Goal: Task Accomplishment & Management: Manage account settings

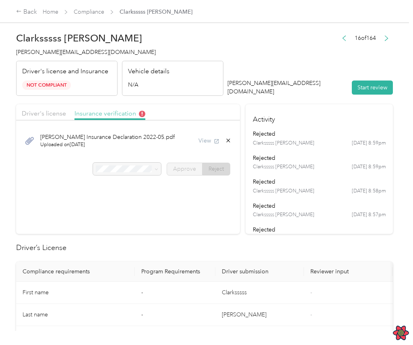
click at [116, 115] on span "Insurance verification" at bounding box center [110, 114] width 71 height 8
click at [40, 115] on span "Driver's license" at bounding box center [44, 114] width 44 height 8
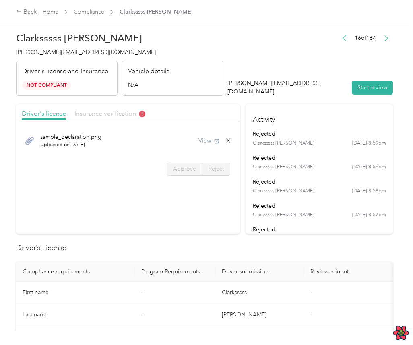
click at [93, 116] on span "Insurance verification" at bounding box center [110, 114] width 71 height 8
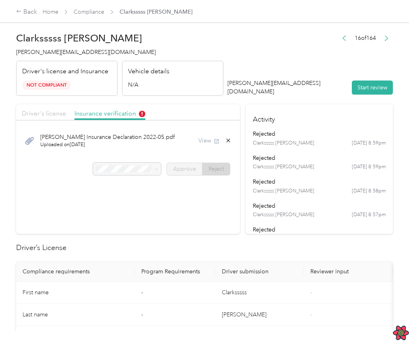
click at [56, 112] on span "Driver's license" at bounding box center [44, 114] width 44 height 8
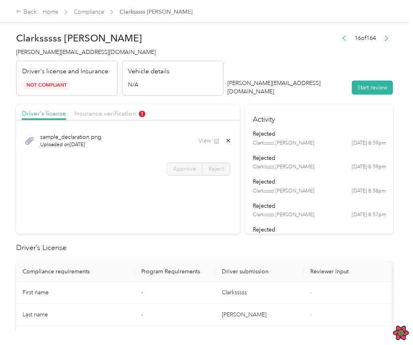
click at [100, 118] on div "Insurance verification" at bounding box center [110, 114] width 71 height 10
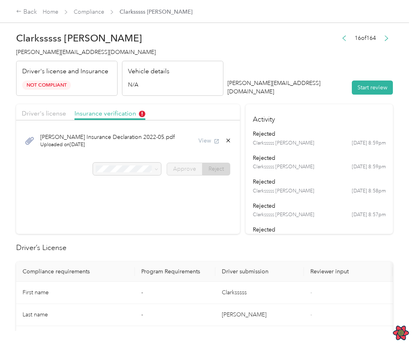
click at [334, 175] on ul "rejected Clarksssss [PERSON_NAME] [DATE] 8:59pm rejected Clarksssss [PERSON_NAM…" at bounding box center [319, 318] width 133 height 377
click at [211, 143] on div "View" at bounding box center [215, 141] width 33 height 8
click at [232, 140] on div "View" at bounding box center [221, 141] width 21 height 8
click at [191, 139] on div "[PERSON_NAME] Insurance Declaration 2022-05.pdf Uploaded on [DATE] View" at bounding box center [128, 140] width 213 height 27
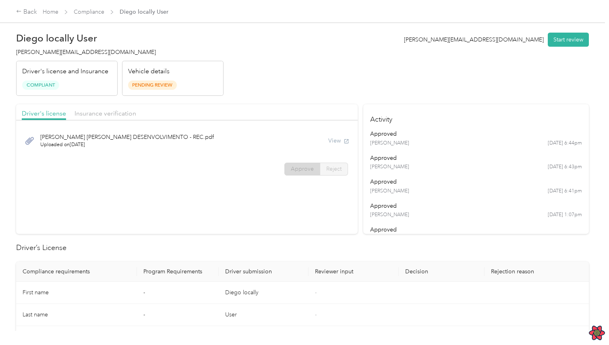
click at [279, 85] on header "Diego locally User diego@everlance.com Driver's license and Insurance Compliant…" at bounding box center [302, 62] width 573 height 68
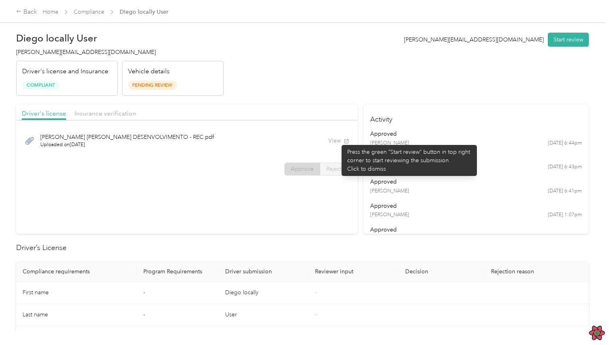
click at [338, 141] on div "View" at bounding box center [338, 141] width 21 height 8
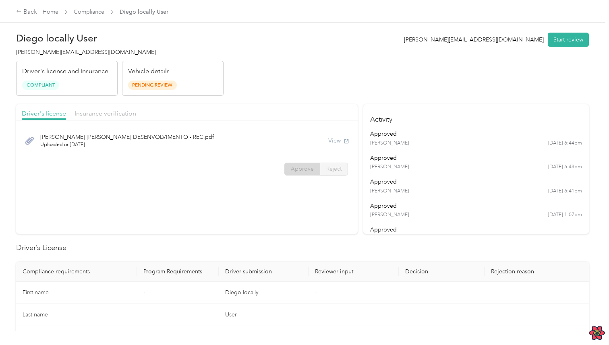
click at [218, 138] on div "DIEGO DE SOUSA OLIVEIRA DESENVOLVIMENTO - REC.pdf Uploaded on 5/13/2024 View" at bounding box center [187, 140] width 330 height 27
click at [221, 191] on section "Driver's license Insurance verification DIEGO DE SOUSA OLIVEIRA DESENVOLVIMENTO…" at bounding box center [187, 169] width 342 height 130
click at [253, 199] on section "Driver's license Insurance verification DIEGO DE SOUSA OLIVEIRA DESENVOLVIMENTO…" at bounding box center [187, 169] width 342 height 130
click at [239, 214] on section "Driver's license Insurance verification DIEGO DE SOUSA OLIVEIRA DESENVOLVIMENTO…" at bounding box center [187, 169] width 342 height 130
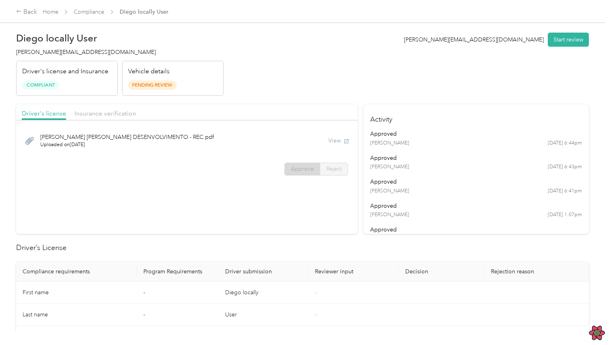
click at [208, 220] on section "Driver's license Insurance verification DIEGO DE SOUSA OLIVEIRA DESENVOLVIMENTO…" at bounding box center [187, 169] width 342 height 130
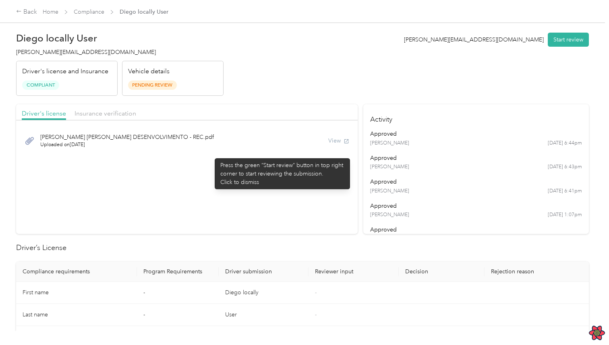
click at [211, 154] on div "DIEGO DE SOUSA OLIVEIRA DESENVOLVIMENTO - REC.pdf Uploaded on 5/13/2024 View" at bounding box center [187, 140] width 342 height 33
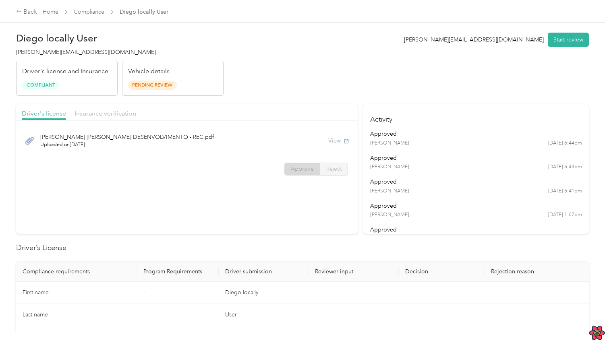
click at [232, 214] on section "Driver's license Insurance verification DIEGO DE SOUSA OLIVEIRA DESENVOLVIMENTO…" at bounding box center [187, 169] width 342 height 130
click at [306, 167] on span "Approve" at bounding box center [302, 169] width 23 height 7
click at [217, 137] on div "DIEGO DE SOUSA OLIVEIRA DESENVOLVIMENTO - REC.pdf Uploaded on 5/13/2024 View" at bounding box center [187, 140] width 330 height 27
click at [242, 205] on section "Driver's license Insurance verification DIEGO DE SOUSA OLIVEIRA DESENVOLVIMENTO…" at bounding box center [187, 169] width 342 height 130
click at [222, 197] on section "Driver's license Insurance verification DIEGO DE SOUSA OLIVEIRA DESENVOLVIMENTO…" at bounding box center [187, 169] width 342 height 130
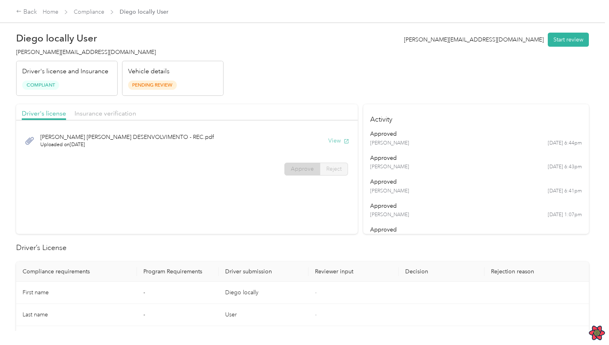
click at [340, 139] on button "View" at bounding box center [338, 141] width 21 height 8
click at [122, 107] on div "Driver's license Insurance verification" at bounding box center [187, 112] width 342 height 16
click at [121, 108] on div "Driver's license Insurance verification" at bounding box center [187, 112] width 342 height 16
click at [120, 112] on span "Insurance verification" at bounding box center [106, 114] width 62 height 8
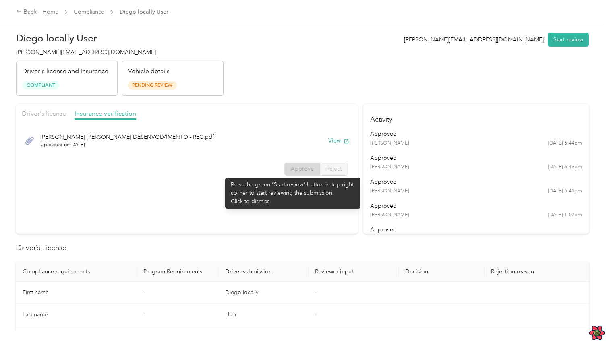
click at [221, 174] on div "Approve Reject" at bounding box center [187, 169] width 342 height 13
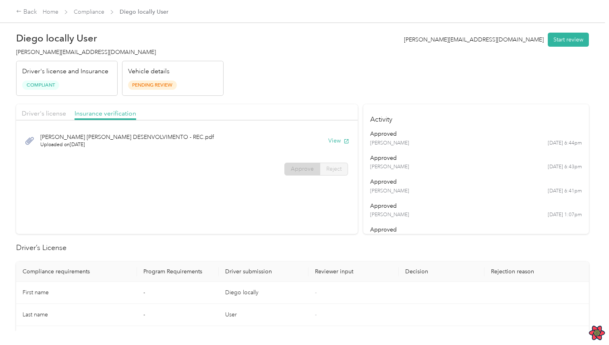
click at [245, 163] on div "Approve Reject" at bounding box center [187, 169] width 342 height 13
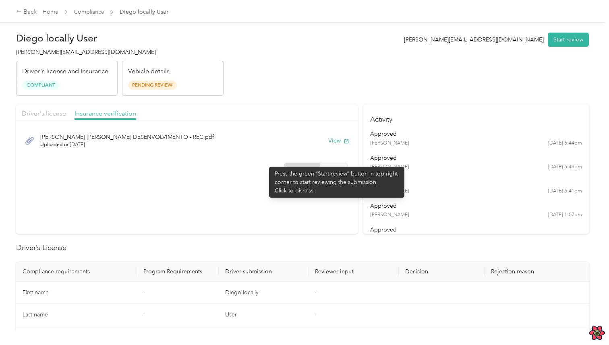
click at [265, 163] on div "Approve Reject" at bounding box center [187, 169] width 342 height 13
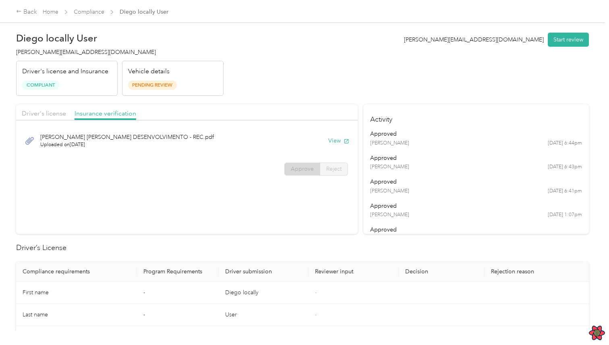
click at [327, 166] on label "Reject" at bounding box center [334, 169] width 28 height 13
click at [323, 156] on div "DIEGO DE SOUSA OLIVEIRA DESENVOLVIMENTO - REC.pdf Uploaded on 5/13/2024 View" at bounding box center [187, 140] width 342 height 33
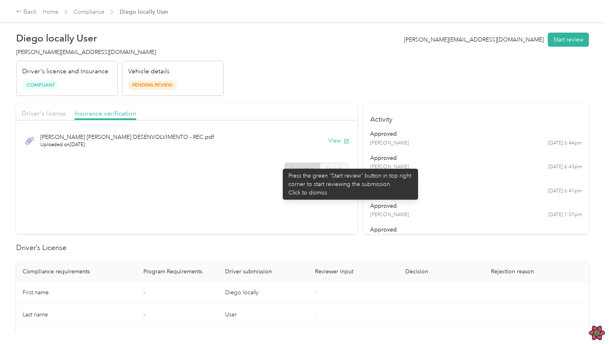
click at [264, 170] on div "Approve Reject" at bounding box center [187, 169] width 342 height 13
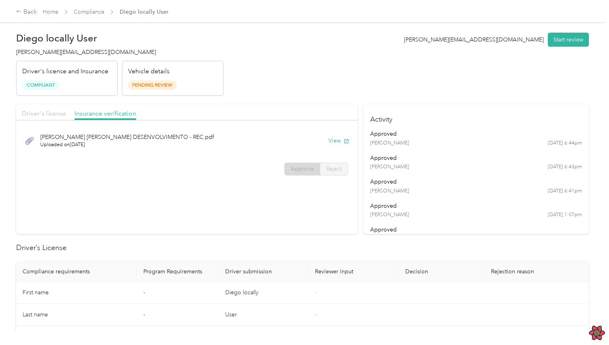
click at [62, 110] on span "Driver's license" at bounding box center [44, 114] width 44 height 8
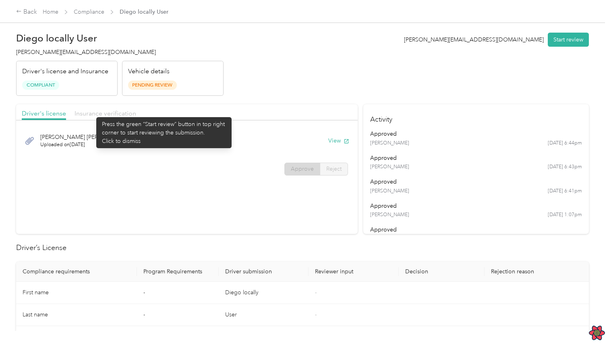
click at [92, 113] on span "Insurance verification" at bounding box center [106, 114] width 62 height 8
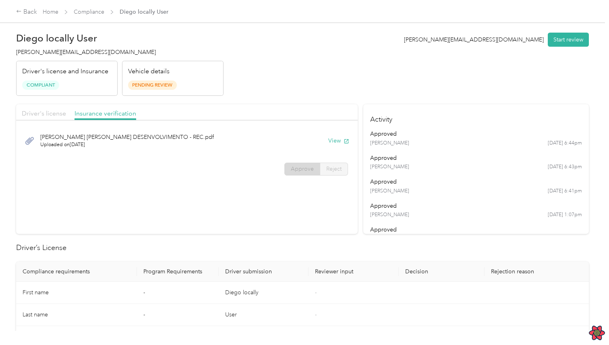
click at [52, 113] on span "Driver's license" at bounding box center [44, 114] width 44 height 8
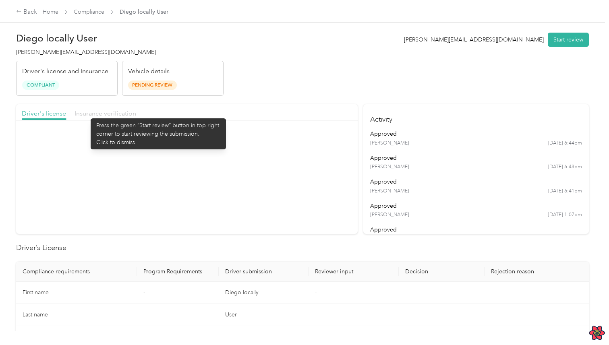
click at [87, 114] on span "Insurance verification" at bounding box center [106, 114] width 62 height 8
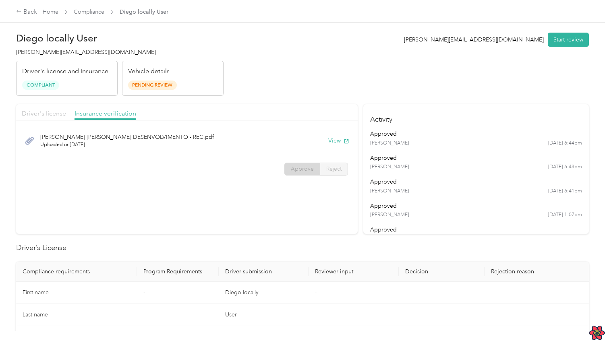
click at [56, 115] on span "Driver's license" at bounding box center [44, 114] width 44 height 8
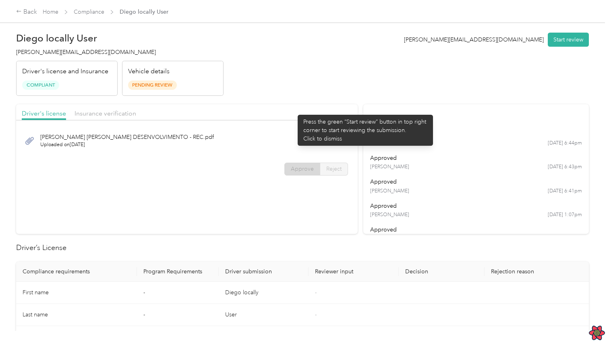
click at [294, 107] on div "Driver's license Insurance verification" at bounding box center [187, 112] width 342 height 16
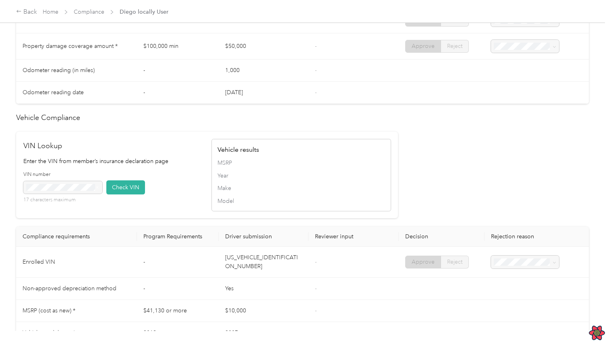
scroll to position [451, 0]
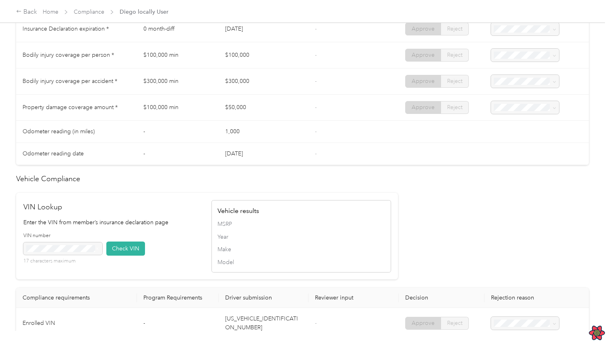
click at [81, 248] on div "17 characters maximum" at bounding box center [62, 254] width 79 height 23
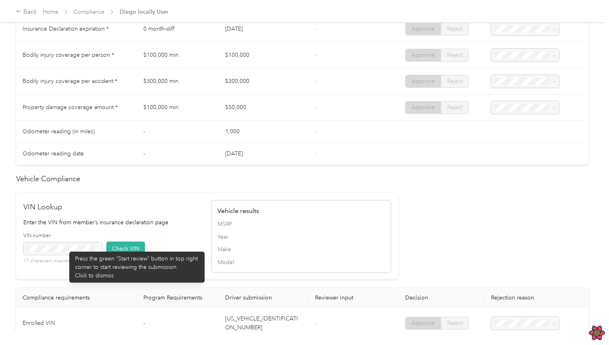
click at [65, 248] on div "17 characters maximum" at bounding box center [62, 254] width 79 height 23
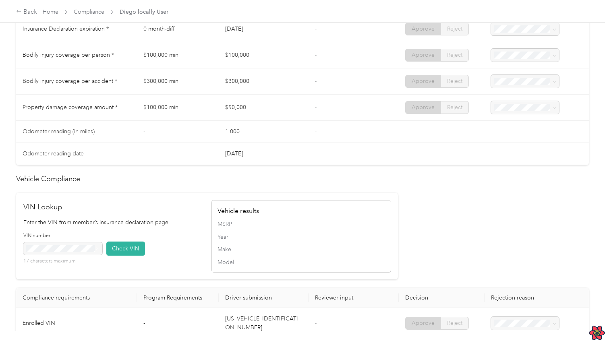
click at [65, 248] on div "17 characters maximum" at bounding box center [62, 254] width 79 height 23
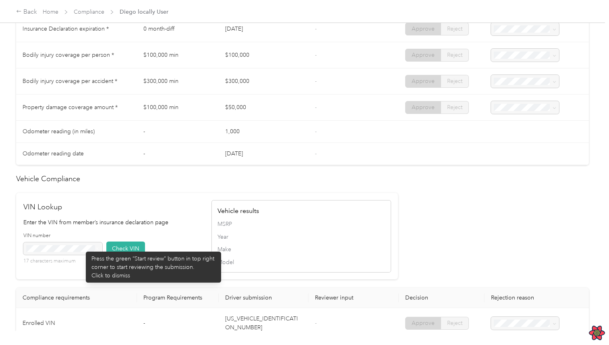
click at [82, 248] on div "17 characters maximum" at bounding box center [62, 254] width 79 height 23
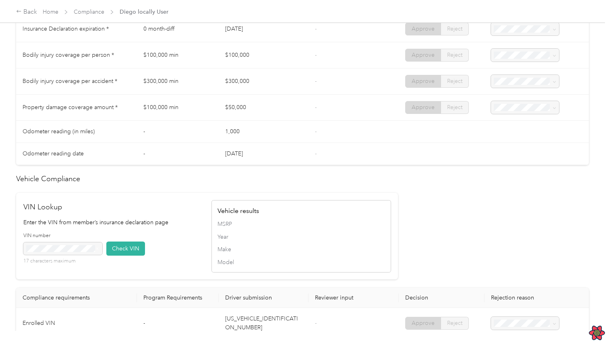
click at [72, 245] on div "17 characters maximum" at bounding box center [62, 254] width 79 height 23
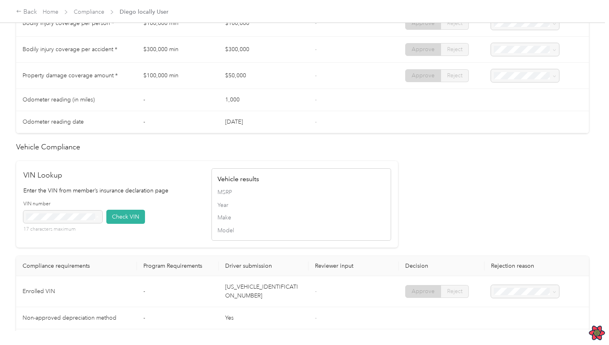
scroll to position [496, 0]
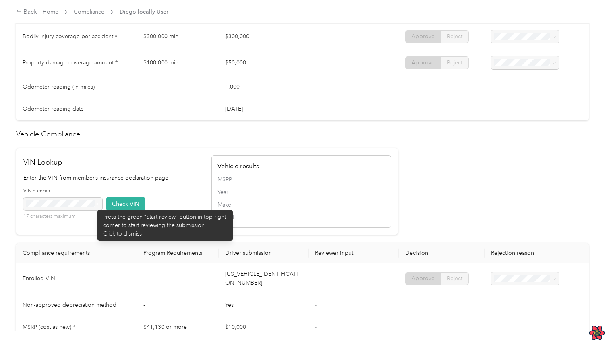
click at [89, 205] on div "17 characters maximum" at bounding box center [62, 209] width 79 height 23
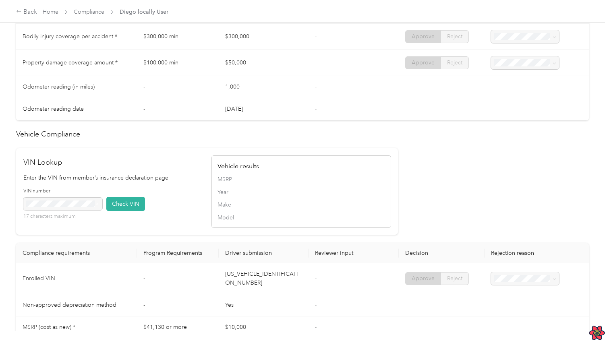
click at [35, 164] on h2 "VIN Lookup" at bounding box center [113, 162] width 180 height 11
copy h2 "VIN Lookup"
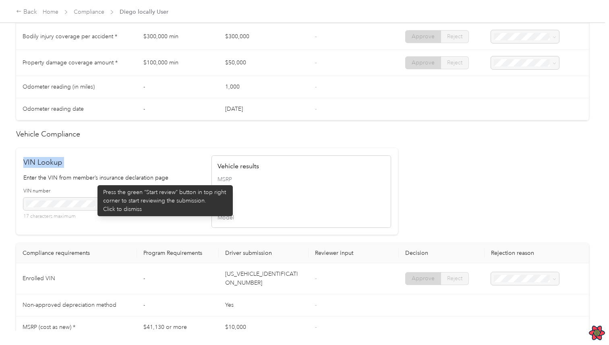
click at [93, 181] on p "Enter the VIN from member’s insurance declaration page" at bounding box center [113, 178] width 180 height 8
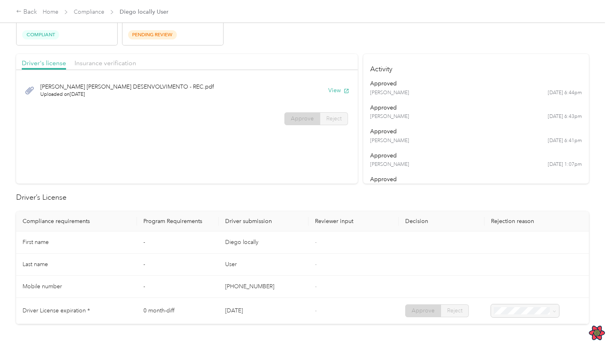
scroll to position [0, 0]
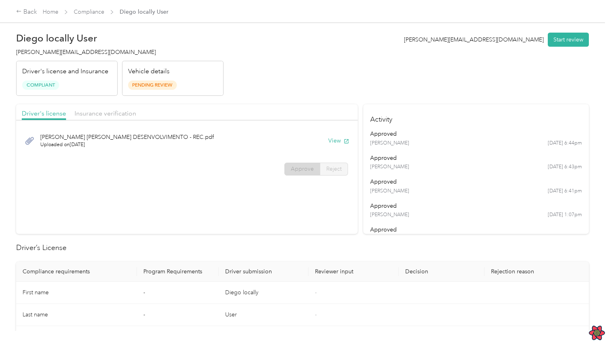
click at [188, 185] on section "Driver's license Insurance verification DIEGO DE SOUSA OLIVEIRA DESENVOLVIMENTO…" at bounding box center [187, 169] width 342 height 130
click at [343, 139] on button "View" at bounding box center [338, 141] width 21 height 8
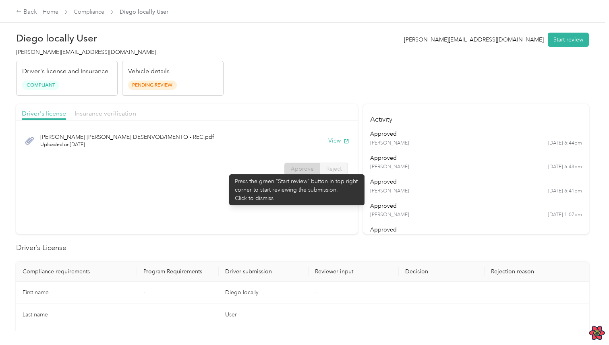
click at [225, 170] on div "Approve Reject" at bounding box center [187, 169] width 342 height 13
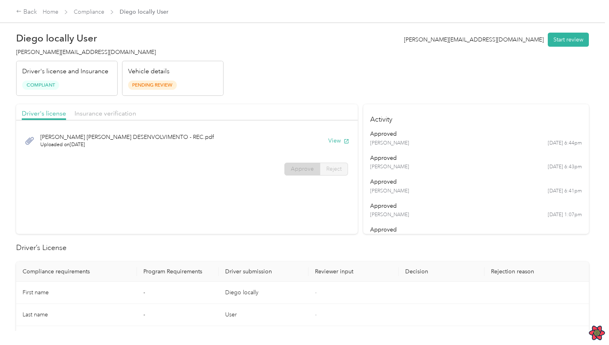
click at [259, 178] on div "DIEGO DE SOUSA OLIVEIRA DESENVOLVIMENTO - REC.pdf Uploaded on 5/13/2024 View Ap…" at bounding box center [187, 152] width 342 height 57
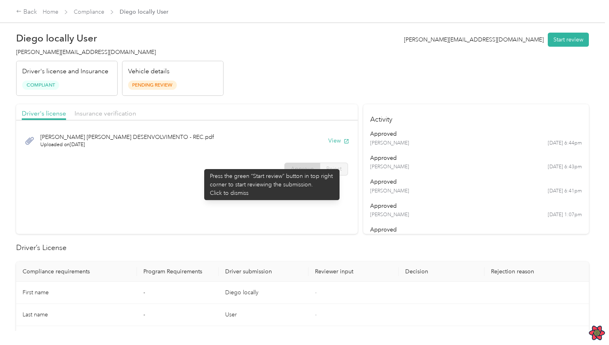
click at [202, 159] on div "DIEGO DE SOUSA OLIVEIRA DESENVOLVIMENTO - REC.pdf Uploaded on 5/13/2024 View Ap…" at bounding box center [187, 152] width 342 height 57
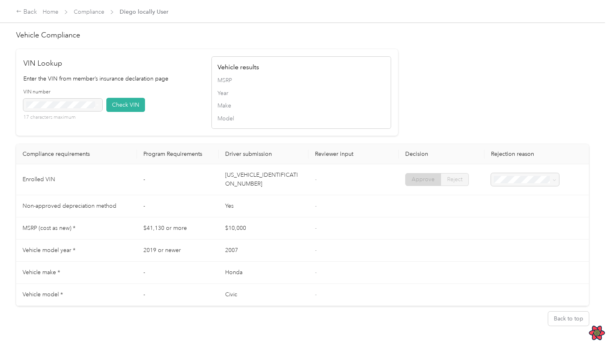
scroll to position [623, 0]
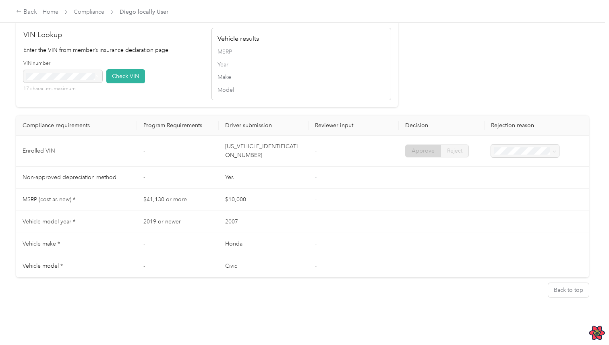
click at [68, 79] on div "17 characters maximum" at bounding box center [62, 81] width 79 height 23
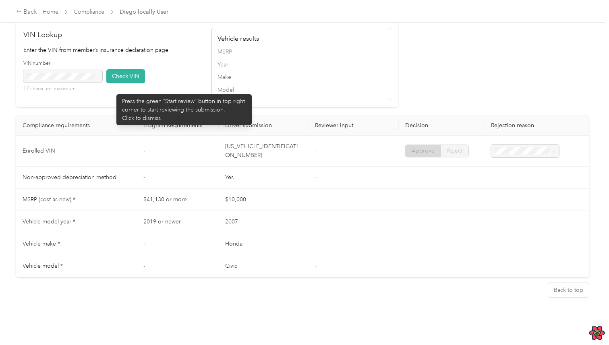
click at [112, 90] on div "VIN number 17 characters maximum Check VIN" at bounding box center [113, 79] width 180 height 38
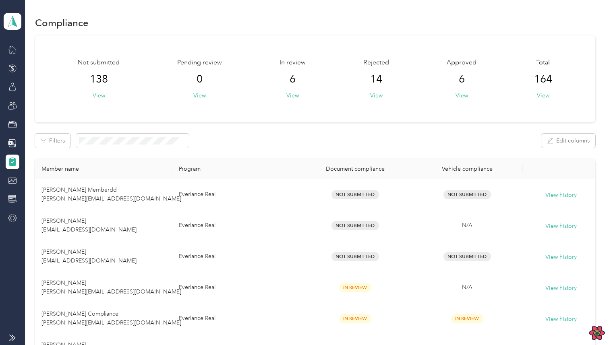
click at [265, 17] on div "Compliance" at bounding box center [315, 22] width 560 height 17
click at [141, 137] on span at bounding box center [132, 141] width 113 height 14
click at [199, 93] on button "View" at bounding box center [199, 95] width 12 height 8
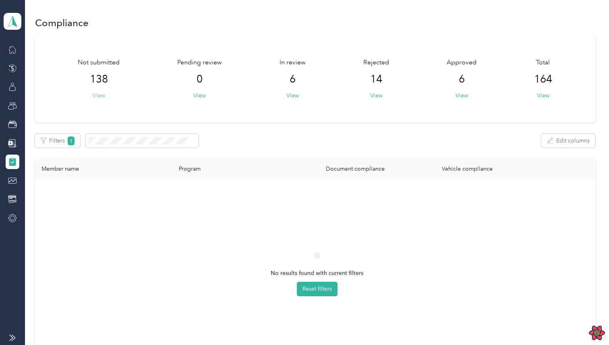
click at [99, 94] on button "View" at bounding box center [99, 95] width 12 height 8
click at [76, 145] on button "Filters 1" at bounding box center [58, 141] width 46 height 14
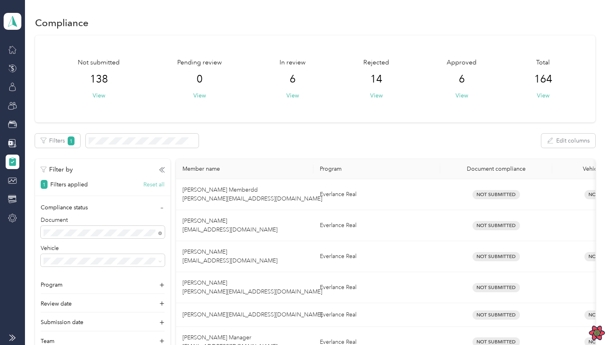
click at [150, 186] on button "Reset all" at bounding box center [153, 184] width 21 height 8
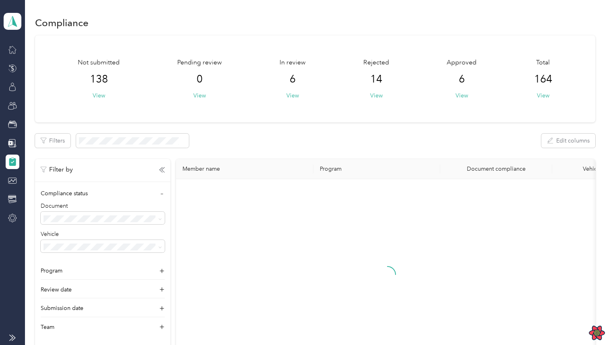
click at [167, 173] on div "Filter by" at bounding box center [102, 167] width 135 height 16
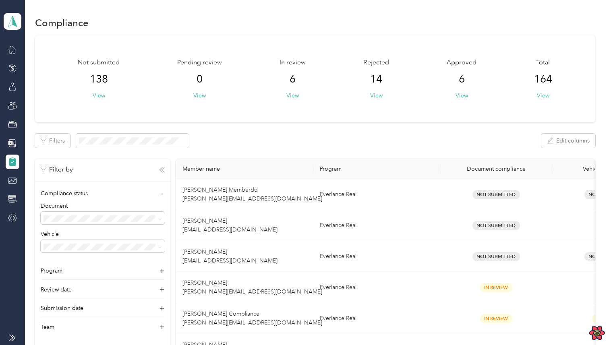
click at [164, 170] on icon "button" at bounding box center [162, 170] width 6 height 6
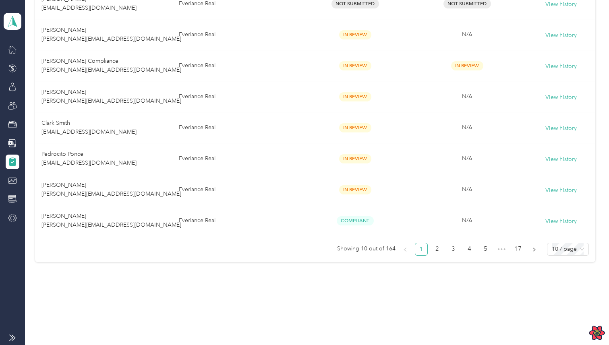
scroll to position [246, 0]
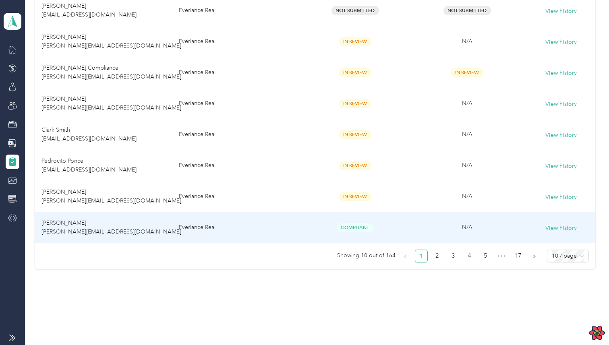
click at [305, 227] on td "Compliant" at bounding box center [355, 227] width 112 height 31
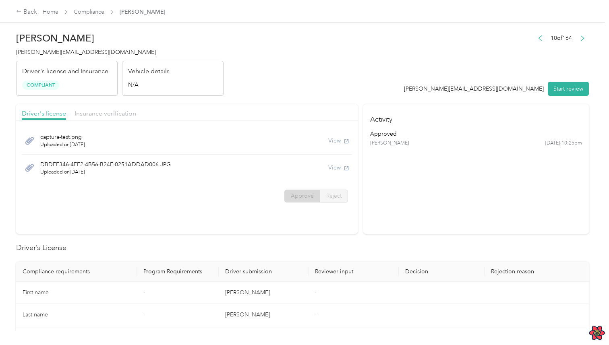
click at [340, 167] on div "View" at bounding box center [338, 168] width 21 height 8
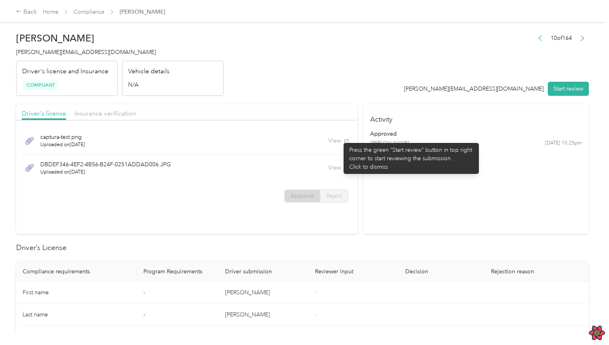
click at [340, 139] on div "View" at bounding box center [338, 141] width 21 height 8
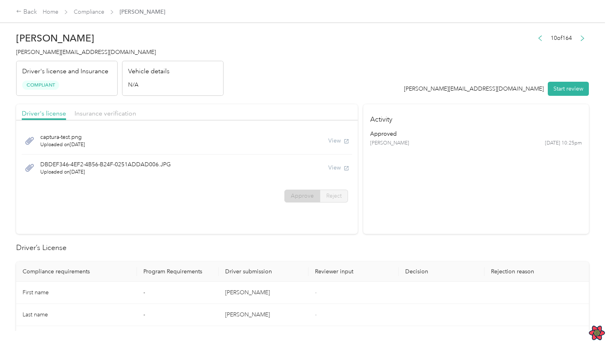
click at [336, 142] on div "View" at bounding box center [338, 141] width 21 height 8
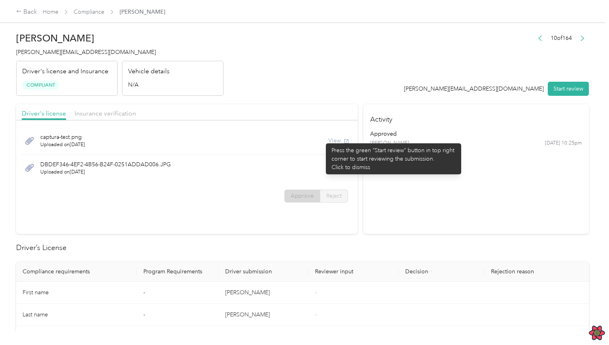
click at [322, 139] on div "captura-test.png Uploaded on 11/30/2022 View" at bounding box center [187, 140] width 330 height 27
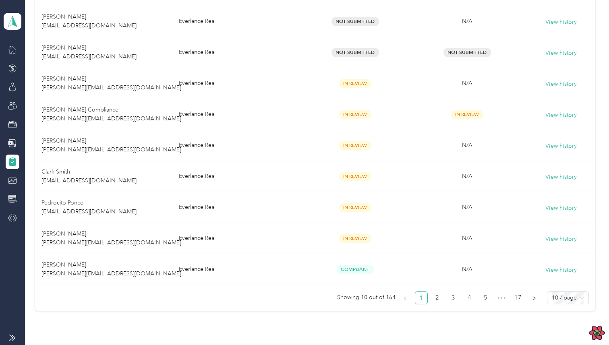
scroll to position [185, 0]
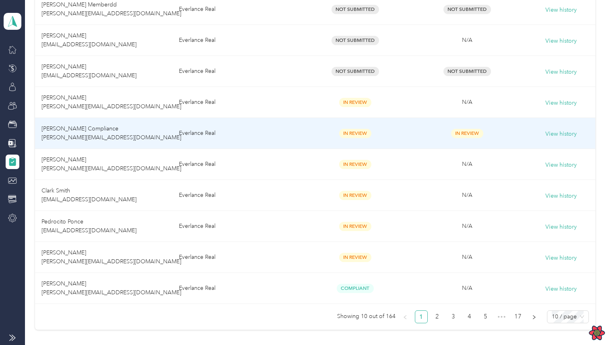
click at [357, 129] on span "In Review" at bounding box center [355, 133] width 32 height 9
click at [306, 135] on div "In Review" at bounding box center [355, 133] width 99 height 9
click at [330, 134] on div "In Review" at bounding box center [355, 133] width 99 height 9
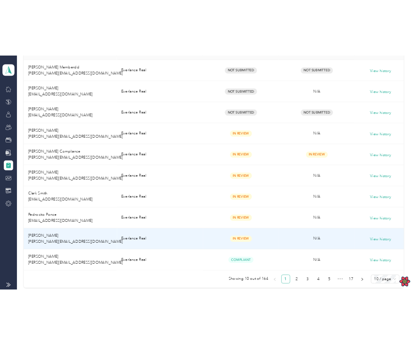
scroll to position [134, 0]
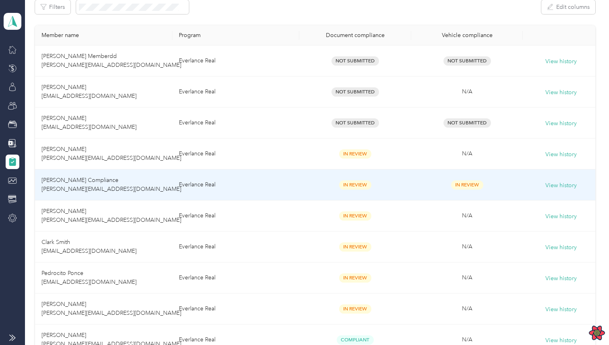
click at [332, 195] on td "In Review" at bounding box center [355, 185] width 112 height 31
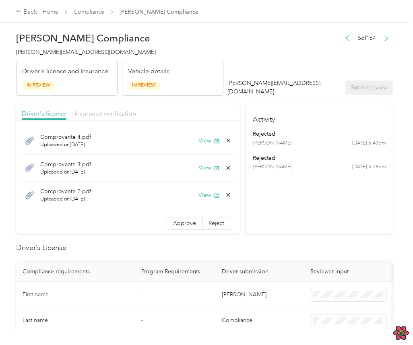
click at [210, 128] on div "Comprovante 4.pdf Uploaded on 10/25/2023 View" at bounding box center [128, 140] width 213 height 27
click at [262, 56] on header "Paula Compliance paula+testcompliance@everlance.com Driver's license and Insura…" at bounding box center [204, 62] width 377 height 68
click at [143, 111] on div "Driver's license Insurance verification" at bounding box center [128, 112] width 224 height 16
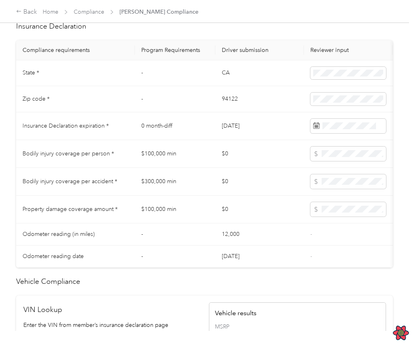
scroll to position [574, 0]
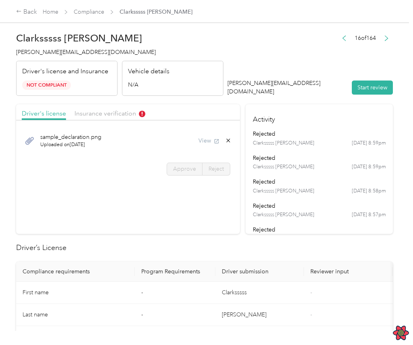
click at [187, 138] on div "sample_declaration.png Uploaded on [DATE] View" at bounding box center [128, 140] width 213 height 27
click at [118, 115] on span "Insurance verification" at bounding box center [110, 114] width 71 height 8
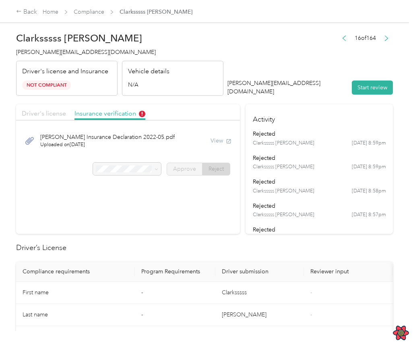
click at [55, 110] on span "Driver's license" at bounding box center [44, 114] width 44 height 8
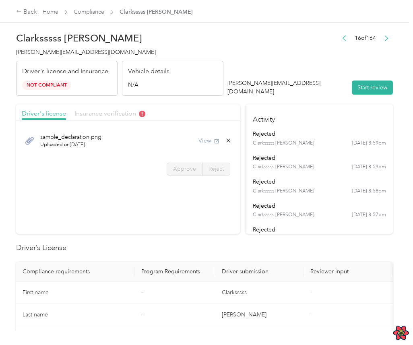
click at [83, 112] on span "Insurance verification" at bounding box center [110, 114] width 71 height 8
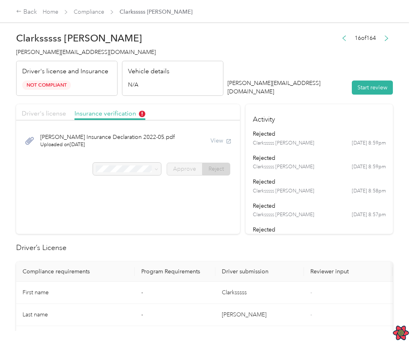
click at [54, 114] on span "Driver's license" at bounding box center [44, 114] width 44 height 8
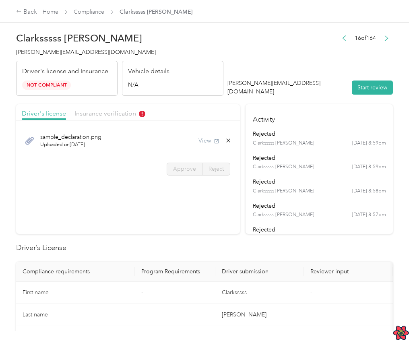
click at [137, 144] on div "sample_declaration.png Uploaded on 4/25/2024 View" at bounding box center [128, 140] width 213 height 27
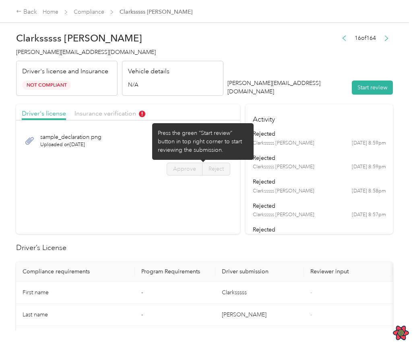
click at [166, 149] on div "Press the green “Start review” button in top right corner to start reviewing th…" at bounding box center [203, 141] width 90 height 25
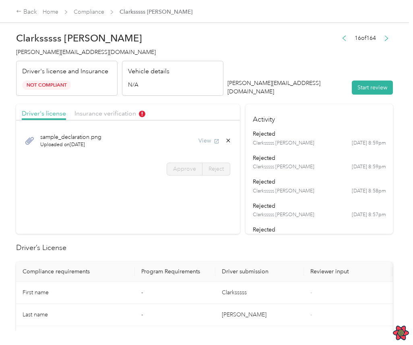
click at [126, 149] on div "sample_declaration.png Uploaded on [DATE] View" at bounding box center [128, 140] width 213 height 27
click at [315, 127] on h4 "Activity" at bounding box center [319, 116] width 147 height 25
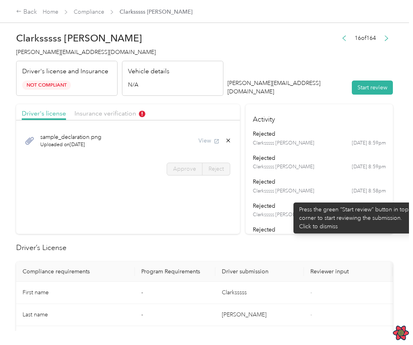
click at [290, 199] on ul "rejected Clarksssss Smith 4/25 at 8:59pm rejected Clarksssss Smith 4/25 at 8:59…" at bounding box center [319, 318] width 133 height 377
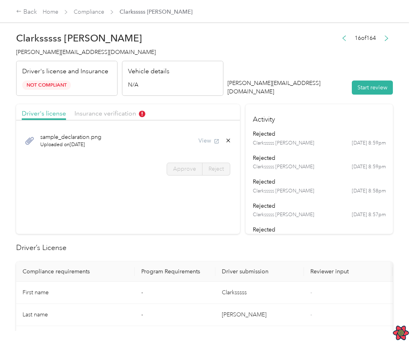
click at [306, 186] on div "rejected" at bounding box center [319, 182] width 133 height 8
click at [284, 253] on h2 "Driver’s License" at bounding box center [204, 248] width 377 height 11
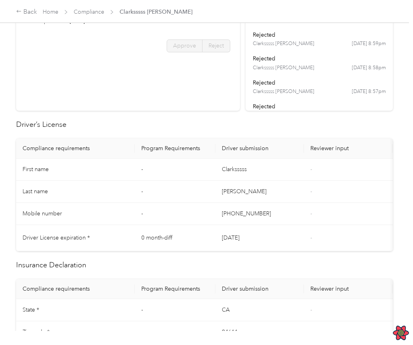
scroll to position [147, 0]
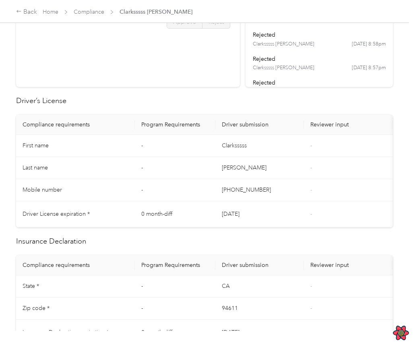
click at [263, 176] on td "[PERSON_NAME]" at bounding box center [260, 168] width 89 height 22
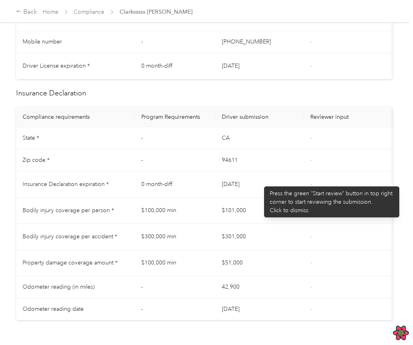
scroll to position [362, 0]
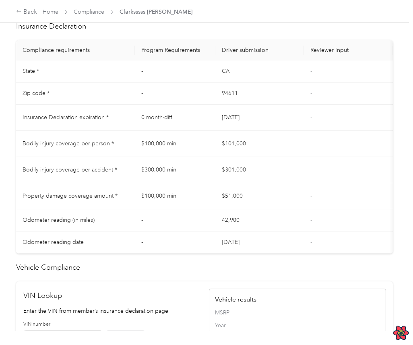
click at [259, 167] on td "$301,000" at bounding box center [260, 170] width 89 height 26
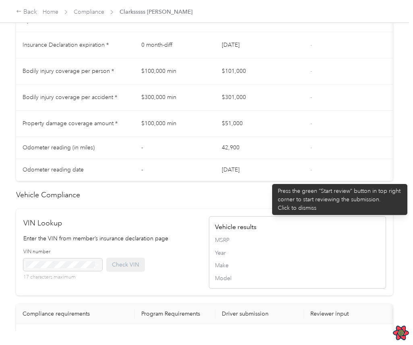
scroll to position [623, 0]
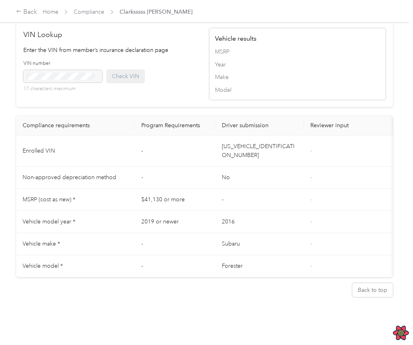
click at [271, 126] on th "Driver submission" at bounding box center [260, 126] width 89 height 20
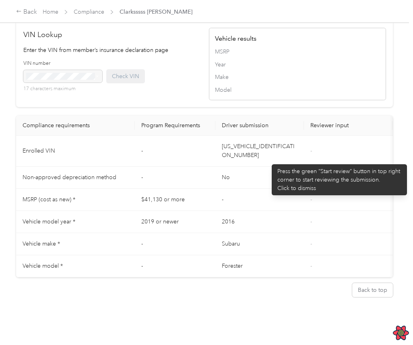
click at [268, 160] on td "[US_VEHICLE_IDENTIFICATION_NUMBER]" at bounding box center [260, 151] width 89 height 31
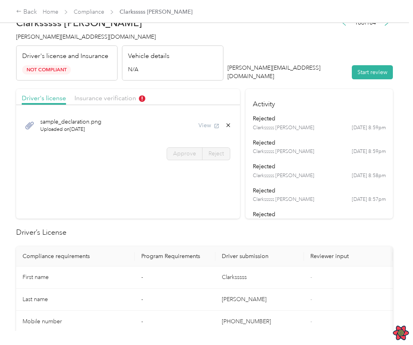
scroll to position [0, 0]
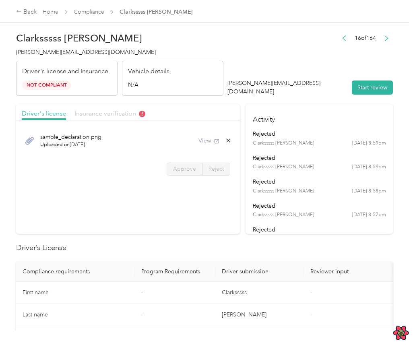
click at [123, 116] on span "Insurance verification" at bounding box center [110, 114] width 71 height 8
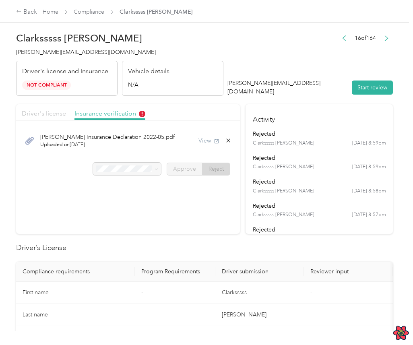
click at [58, 110] on span "Driver's license" at bounding box center [44, 114] width 44 height 8
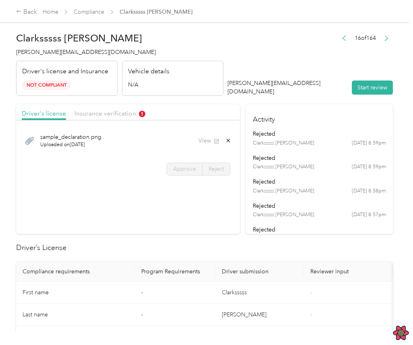
click at [218, 140] on div "View" at bounding box center [215, 141] width 33 height 8
click at [120, 116] on span "Insurance verification" at bounding box center [110, 114] width 71 height 8
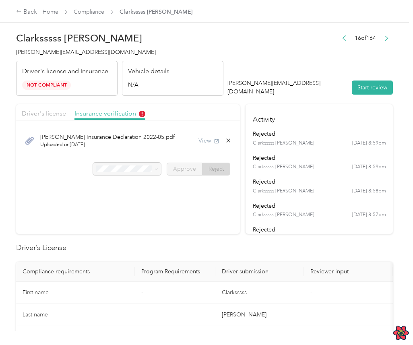
click at [211, 141] on div "View" at bounding box center [215, 141] width 33 height 8
click at [124, 115] on span "Insurance verification" at bounding box center [110, 114] width 71 height 8
click at [226, 137] on div "View" at bounding box center [221, 141] width 21 height 8
click at [222, 141] on div "View" at bounding box center [221, 141] width 21 height 8
click at [182, 141] on div "Clark Insurance Declaration 2022-05.pdf Uploaded on 6/1/2022 View" at bounding box center [128, 140] width 213 height 27
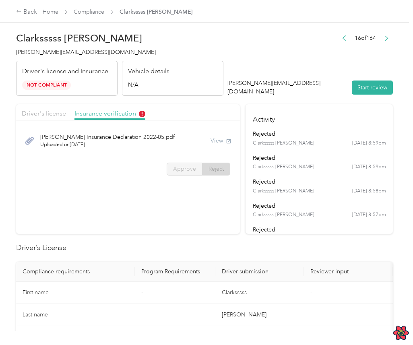
click at [220, 142] on div "View" at bounding box center [221, 141] width 21 height 8
click at [206, 142] on div "Clark Insurance Declaration 2022-05.pdf Uploaded on 6/1/2022 View" at bounding box center [128, 140] width 213 height 27
click at [222, 139] on div "View" at bounding box center [221, 141] width 21 height 8
click at [48, 113] on span "Driver's license" at bounding box center [44, 114] width 44 height 8
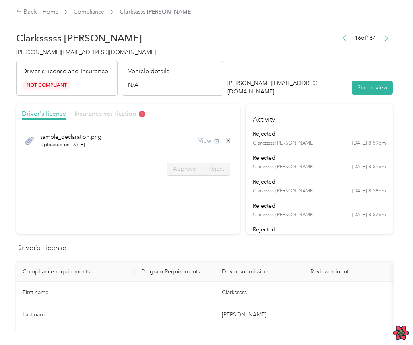
click at [91, 115] on span "Insurance verification" at bounding box center [110, 114] width 71 height 8
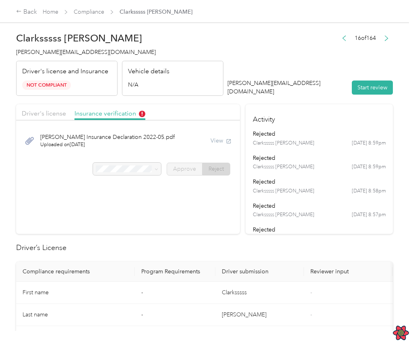
click at [199, 143] on div "Clark Insurance Declaration 2022-05.pdf Uploaded on 6/1/2022 View" at bounding box center [128, 140] width 213 height 27
click at [216, 140] on div "View" at bounding box center [221, 141] width 21 height 8
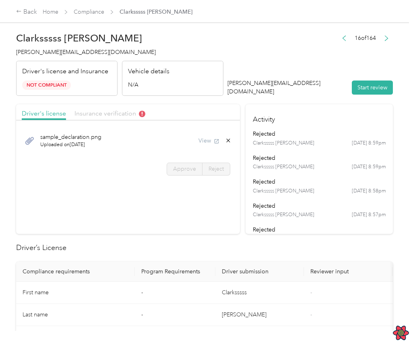
click at [122, 111] on span "Insurance verification" at bounding box center [110, 114] width 71 height 8
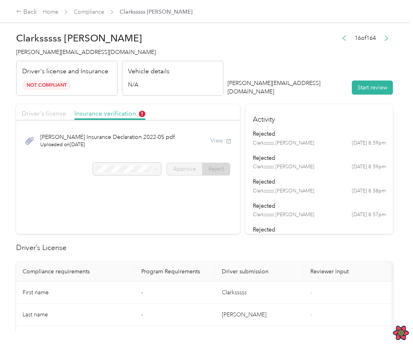
click at [57, 110] on span "Driver's license" at bounding box center [44, 114] width 44 height 8
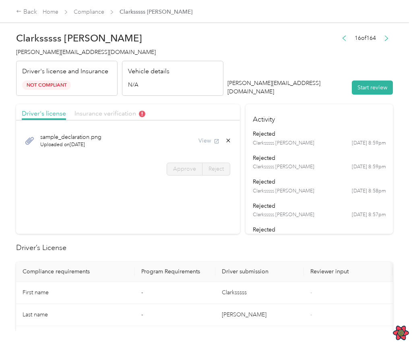
click at [124, 111] on span "Insurance verification" at bounding box center [110, 114] width 71 height 8
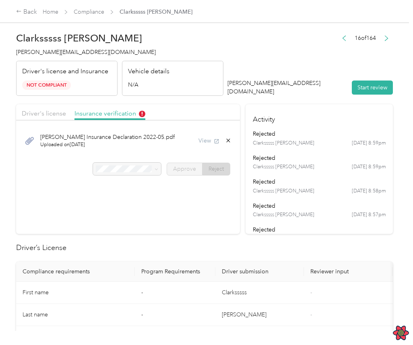
click at [216, 139] on div "View" at bounding box center [215, 141] width 33 height 8
click at [55, 109] on div "Driver's license" at bounding box center [44, 114] width 44 height 10
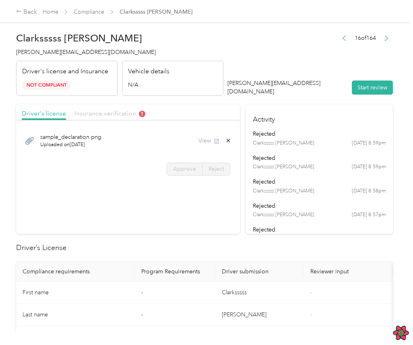
click at [92, 114] on span "Insurance verification" at bounding box center [110, 114] width 71 height 8
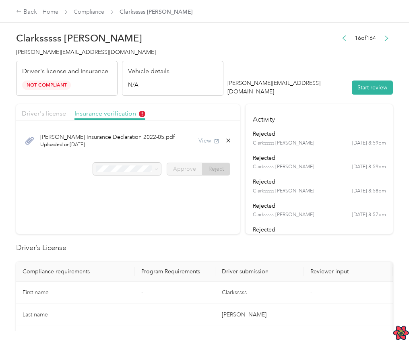
click at [208, 139] on div "View" at bounding box center [215, 141] width 33 height 8
click at [168, 140] on div "Clark Insurance Declaration 2022-05.pdf Uploaded on 6/1/2022 View" at bounding box center [128, 140] width 213 height 27
click at [217, 141] on div "View" at bounding box center [215, 141] width 33 height 8
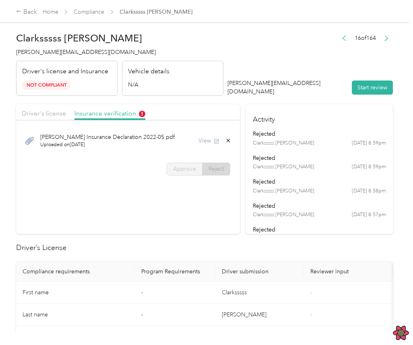
click at [210, 141] on div "View" at bounding box center [215, 141] width 33 height 8
click at [59, 110] on span "Driver's license" at bounding box center [44, 114] width 44 height 8
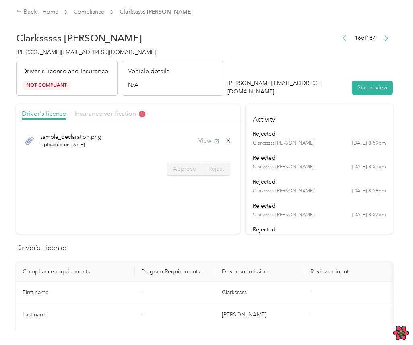
click at [96, 113] on span "Insurance verification" at bounding box center [110, 114] width 71 height 8
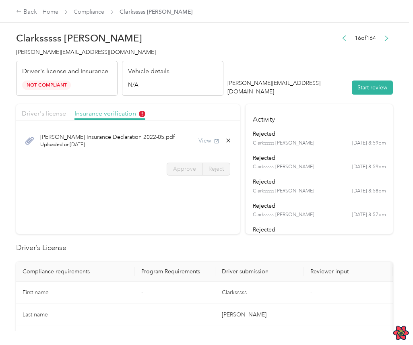
click at [211, 143] on div "View" at bounding box center [215, 141] width 33 height 8
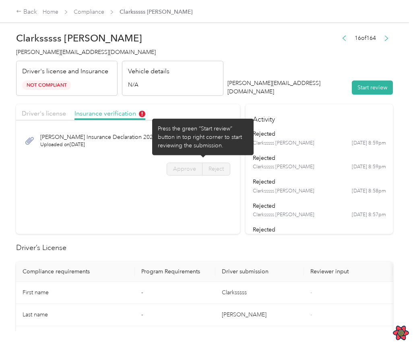
click at [126, 172] on div "Approve Reject" at bounding box center [128, 169] width 224 height 13
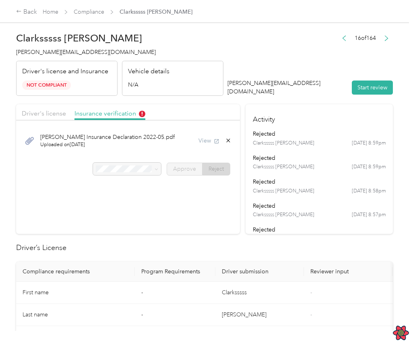
click at [211, 143] on div "View" at bounding box center [215, 141] width 33 height 8
click at [211, 141] on div "View" at bounding box center [215, 141] width 33 height 8
click at [196, 144] on div "Clark Insurance Declaration 2022-05.pdf Uploaded on 6/1/2022 View" at bounding box center [128, 140] width 213 height 27
click at [172, 141] on div "Clark Insurance Declaration 2022-05.pdf Uploaded on 6/1/2022 View" at bounding box center [128, 140] width 213 height 27
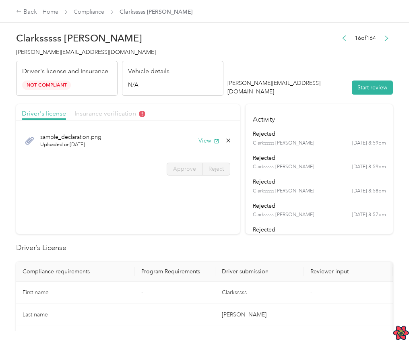
click at [108, 110] on span "Insurance verification" at bounding box center [110, 114] width 71 height 8
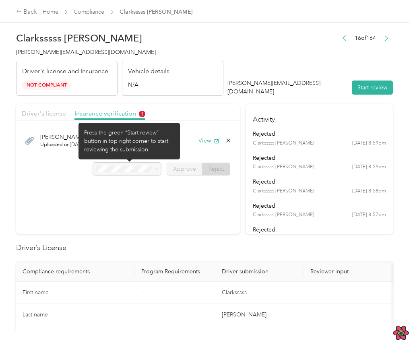
click at [153, 170] on div at bounding box center [127, 169] width 68 height 13
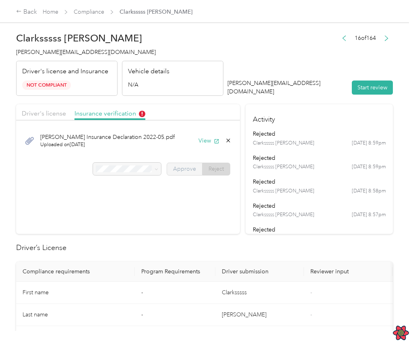
click at [199, 166] on label "Approve" at bounding box center [185, 169] width 36 height 13
click at [48, 110] on span "Driver's license" at bounding box center [44, 114] width 44 height 8
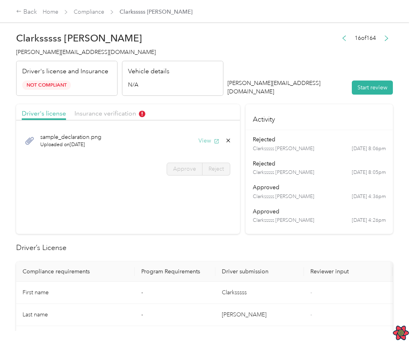
click at [212, 143] on button "View" at bounding box center [209, 141] width 21 height 8
click at [130, 121] on div at bounding box center [128, 122] width 224 height 4
click at [133, 114] on span "Insurance verification" at bounding box center [110, 114] width 71 height 8
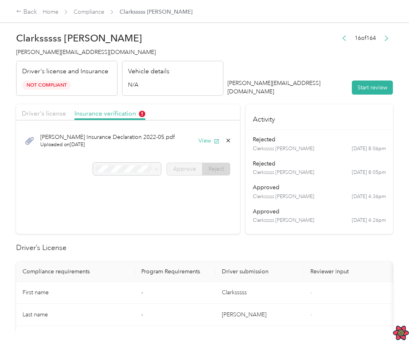
click at [118, 169] on div at bounding box center [127, 169] width 68 height 13
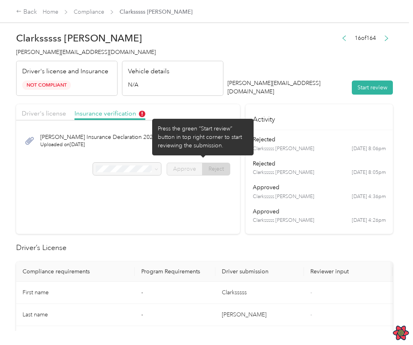
click at [182, 168] on span "Approve" at bounding box center [184, 169] width 23 height 7
click at [51, 108] on div "Driver's license Insurance verification" at bounding box center [128, 112] width 224 height 16
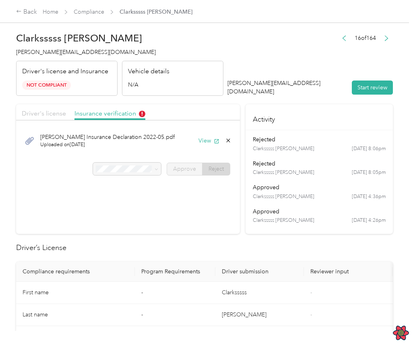
click at [53, 112] on span "Driver's license" at bounding box center [44, 114] width 44 height 8
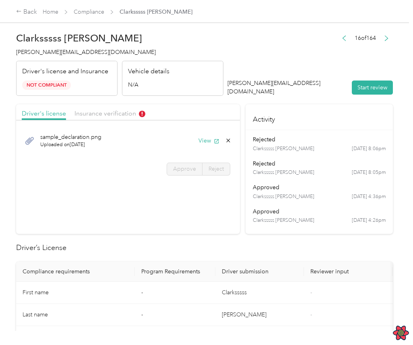
click at [96, 106] on div "Driver's license Insurance verification" at bounding box center [128, 112] width 224 height 16
click at [98, 111] on span "Insurance verification" at bounding box center [110, 114] width 71 height 8
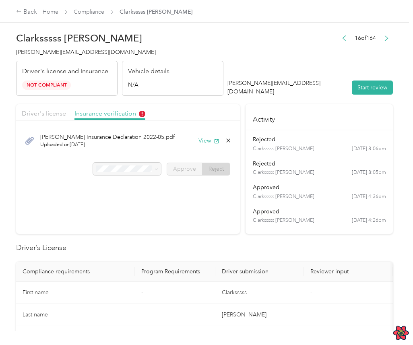
click at [196, 186] on section "Driver's license Insurance verification Clark Insurance Declaration 2022-05.pdf…" at bounding box center [128, 169] width 224 height 130
click at [185, 151] on div "Clark Insurance Declaration 2022-05.pdf Uploaded on 6/1/2022 View" at bounding box center [128, 140] width 213 height 27
click at [204, 187] on section "Driver's license Insurance verification Clark Insurance Declaration 2022-05.pdf…" at bounding box center [128, 169] width 224 height 130
click at [224, 200] on section "Driver's license Insurance verification Clark Insurance Declaration 2022-05.pdf…" at bounding box center [128, 169] width 224 height 130
click at [209, 191] on section "Driver's license Insurance verification Clark Insurance Declaration 2022-05.pdf…" at bounding box center [128, 169] width 224 height 130
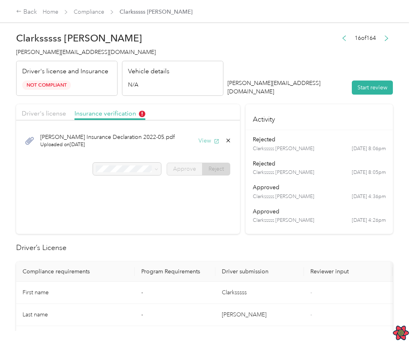
click at [207, 141] on button "View" at bounding box center [209, 141] width 21 height 8
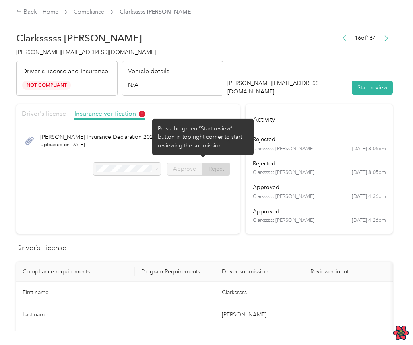
click at [46, 115] on span "Driver's license" at bounding box center [44, 114] width 44 height 8
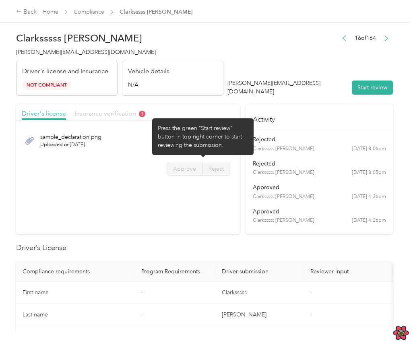
click at [110, 114] on span "Insurance verification" at bounding box center [110, 114] width 71 height 8
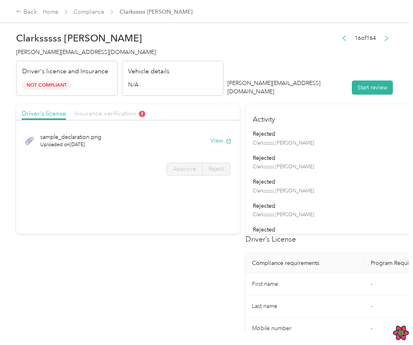
click at [132, 115] on span "Insurance verification" at bounding box center [110, 114] width 71 height 8
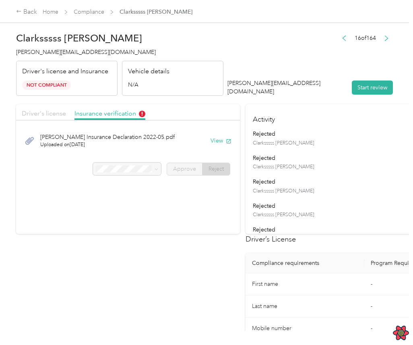
click at [63, 114] on span "Driver's license" at bounding box center [44, 114] width 44 height 8
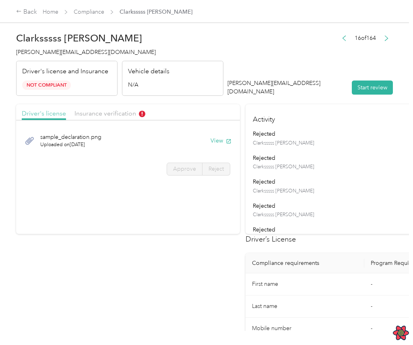
click at [43, 112] on span "Driver's license" at bounding box center [44, 114] width 44 height 8
click at [125, 108] on div "Driver's license Insurance verification" at bounding box center [128, 112] width 224 height 16
click at [122, 112] on span "Insurance verification" at bounding box center [110, 114] width 71 height 8
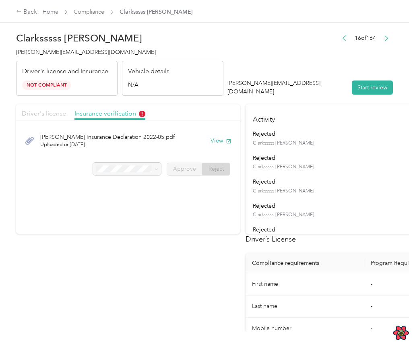
click at [45, 112] on span "Driver's license" at bounding box center [44, 114] width 44 height 8
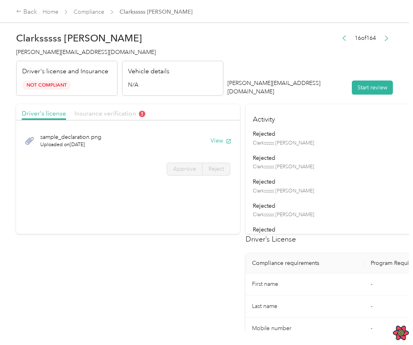
click at [121, 114] on span "Insurance verification" at bounding box center [110, 114] width 71 height 8
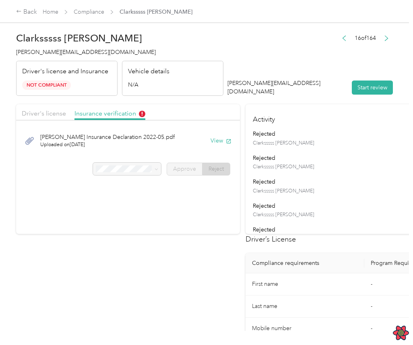
click at [170, 144] on div "[PERSON_NAME] Insurance Declaration 2022-05.pdf Uploaded on [DATE] View" at bounding box center [128, 140] width 213 height 27
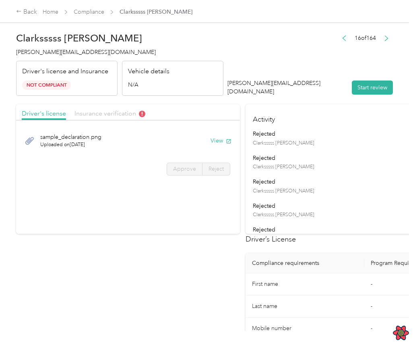
click at [106, 113] on span "Insurance verification" at bounding box center [110, 114] width 71 height 8
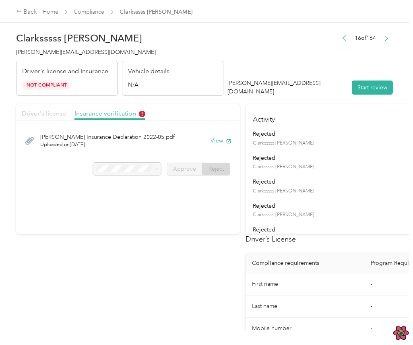
click at [61, 114] on span "Driver's license" at bounding box center [44, 114] width 44 height 8
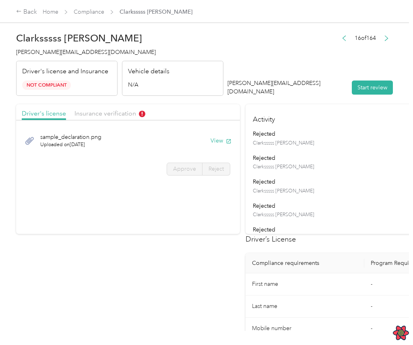
click at [103, 106] on div "Driver's license Insurance verification" at bounding box center [128, 112] width 224 height 16
click at [102, 111] on span "Insurance verification" at bounding box center [110, 114] width 71 height 8
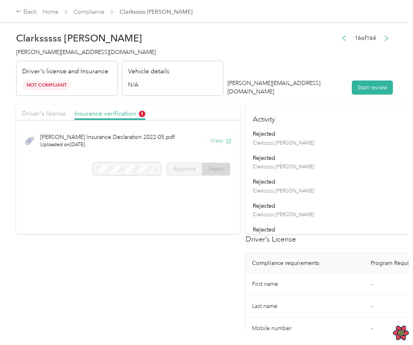
click at [222, 141] on button "View" at bounding box center [221, 141] width 21 height 8
click at [46, 108] on div "Driver's license Insurance verification" at bounding box center [128, 112] width 224 height 16
click at [47, 110] on span "Driver's license" at bounding box center [44, 114] width 44 height 8
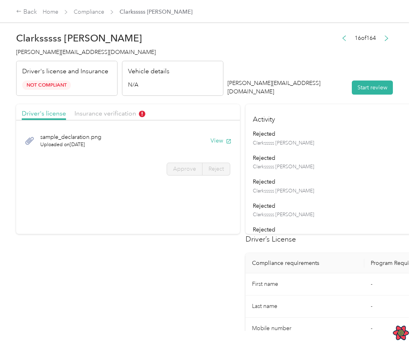
click at [194, 143] on div "sample_declaration.png Uploaded on [DATE] View" at bounding box center [128, 140] width 213 height 27
click at [167, 139] on div "sample_declaration.png Uploaded on [DATE] View" at bounding box center [128, 140] width 213 height 27
click at [149, 166] on div "Approve Reject" at bounding box center [128, 169] width 224 height 13
click at [230, 141] on icon "button" at bounding box center [229, 142] width 6 height 6
click at [83, 110] on span "Insurance verification" at bounding box center [110, 114] width 71 height 8
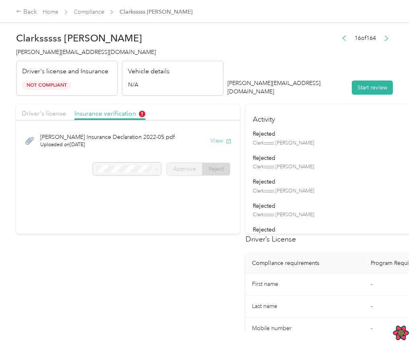
click at [215, 141] on button "View" at bounding box center [221, 141] width 21 height 8
click at [54, 122] on div at bounding box center [128, 122] width 224 height 4
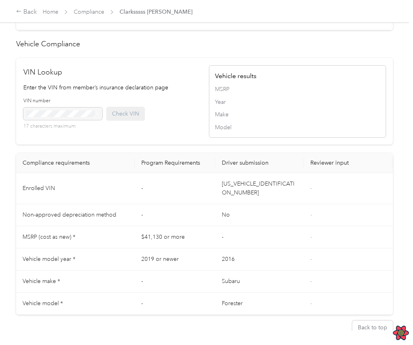
scroll to position [578, 0]
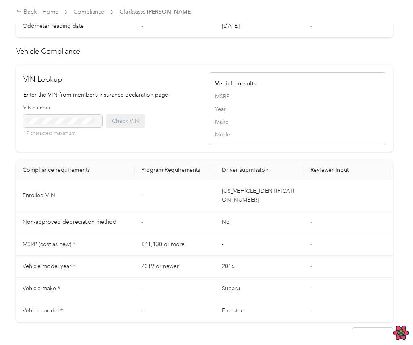
click at [226, 99] on span "MSRP" at bounding box center [297, 96] width 165 height 8
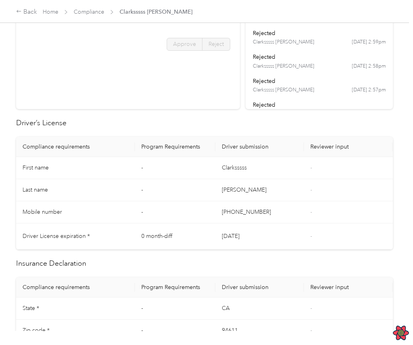
scroll to position [0, 0]
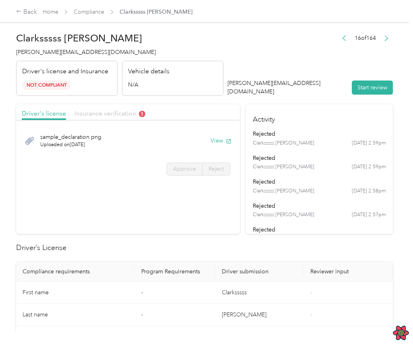
click at [99, 115] on span "Insurance verification" at bounding box center [110, 114] width 71 height 8
